Goal: Book appointment/travel/reservation

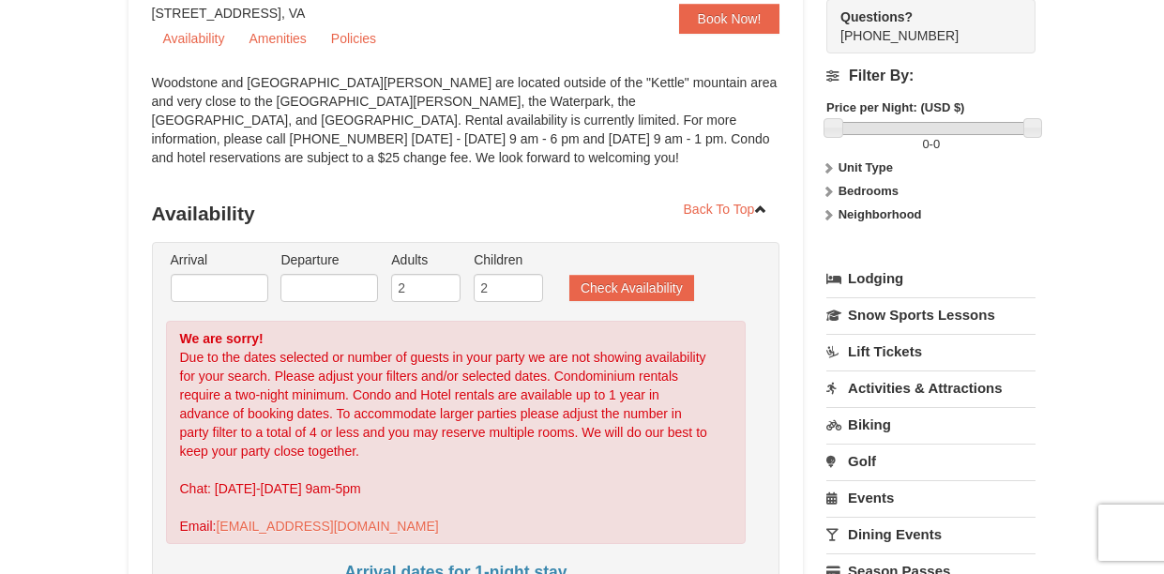
scroll to position [189, 0]
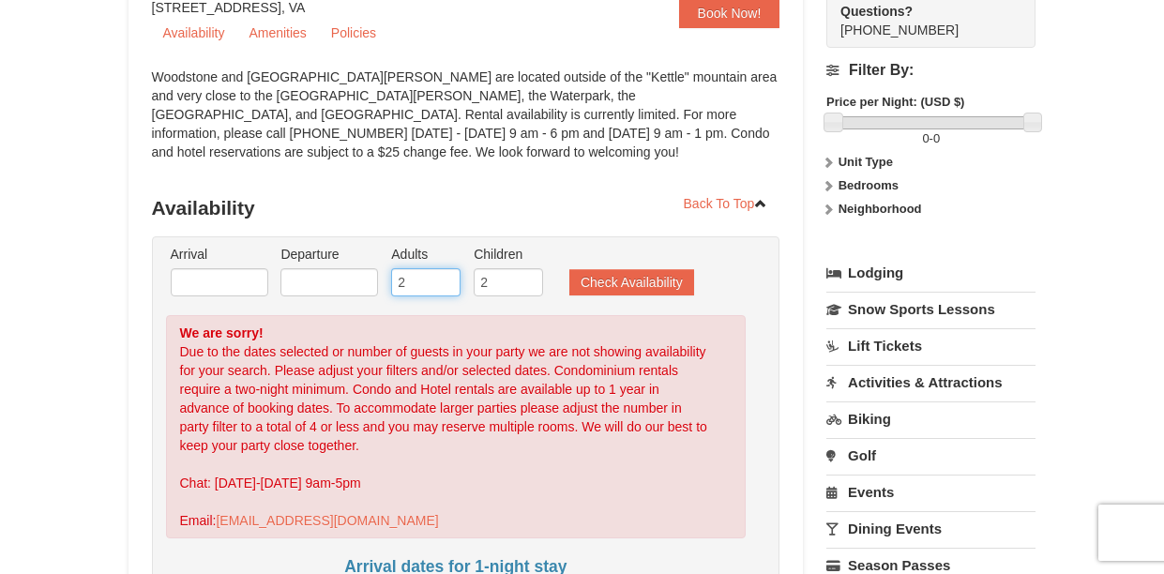
type input "1"
click at [440, 285] on input "1" at bounding box center [425, 282] width 69 height 28
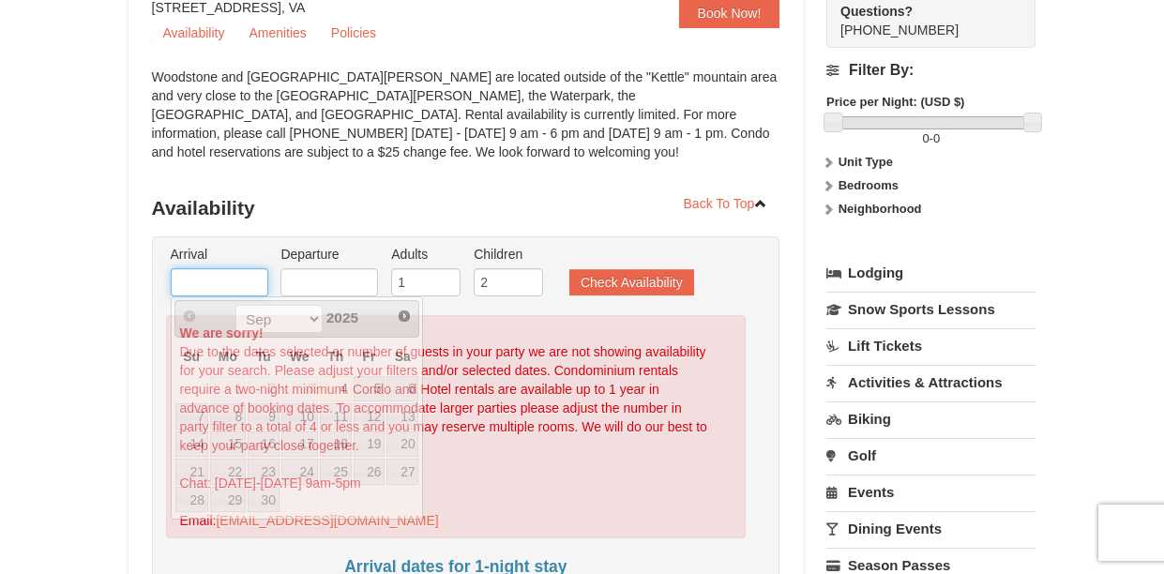
click at [200, 276] on input "text" at bounding box center [220, 282] width 98 height 28
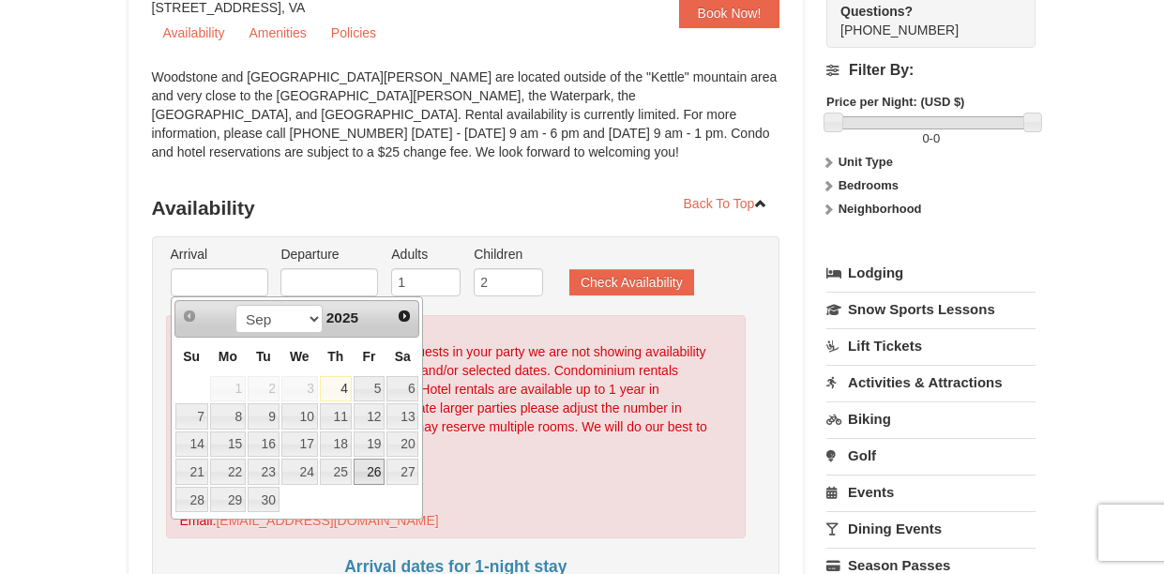
click at [364, 473] on link "26" at bounding box center [369, 472] width 32 height 26
type input "[DATE]"
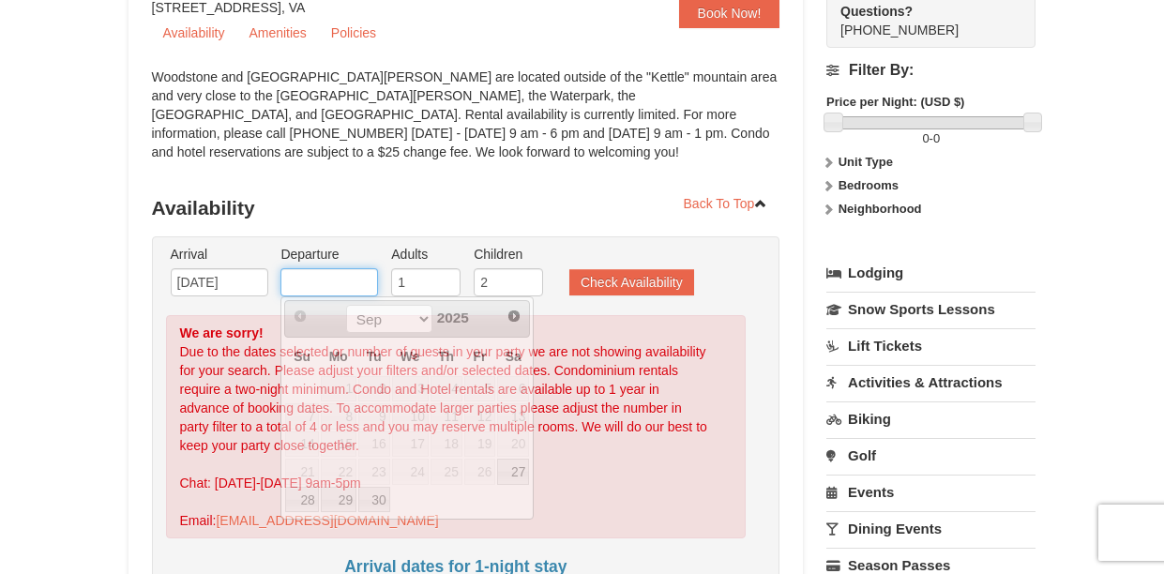
click at [351, 269] on input "text" at bounding box center [329, 282] width 98 height 28
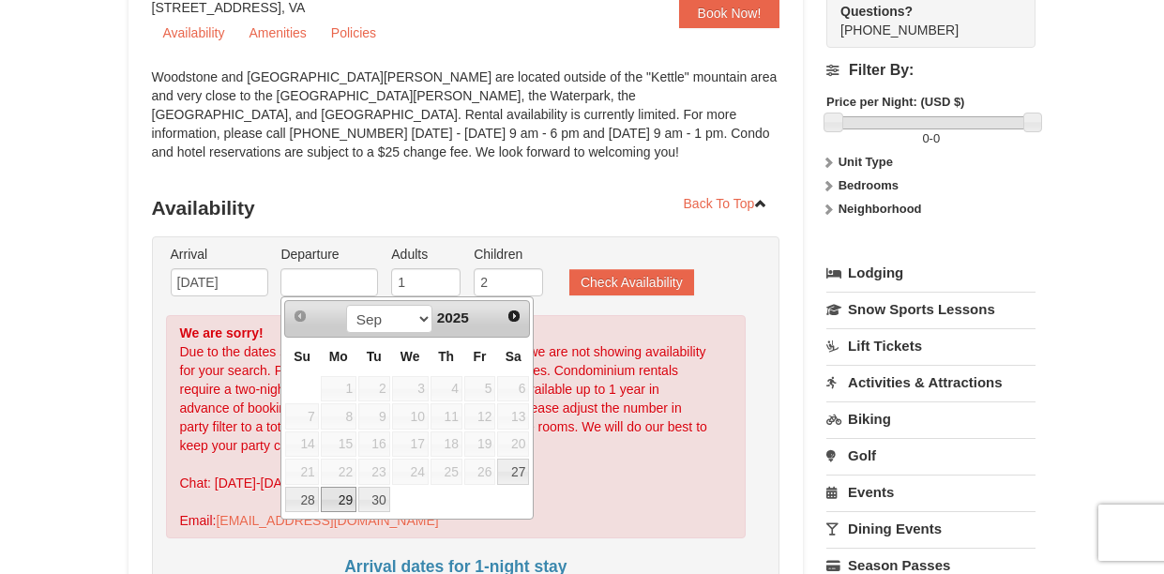
click at [337, 502] on link "29" at bounding box center [339, 500] width 36 height 26
type input "[DATE]"
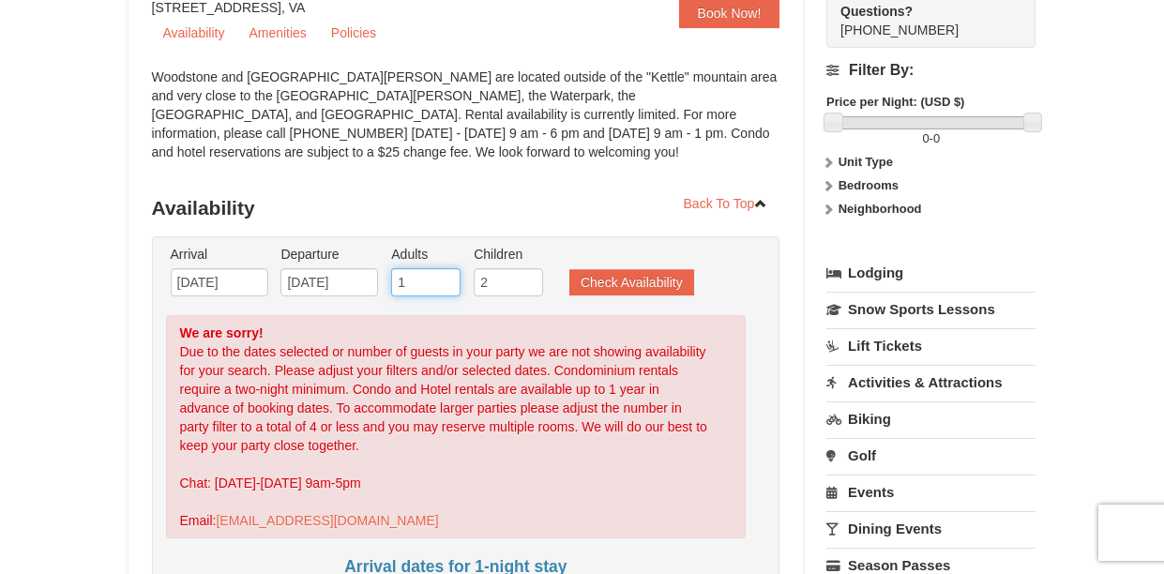
type input "2"
click at [447, 278] on input "2" at bounding box center [425, 282] width 69 height 28
click at [616, 286] on button "Check Availability" at bounding box center [631, 282] width 125 height 26
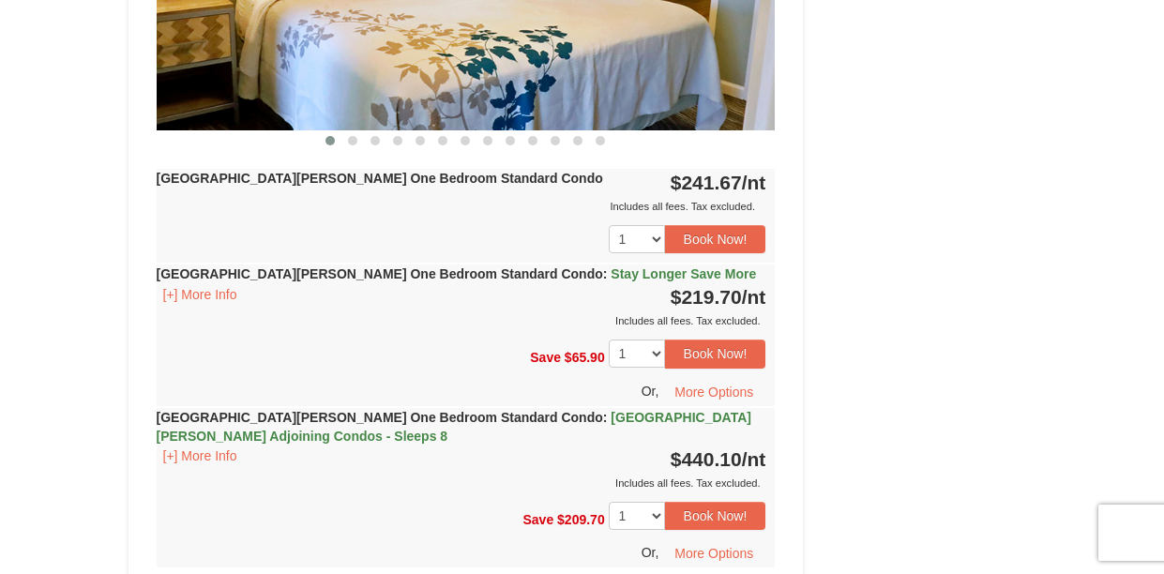
scroll to position [794, 0]
